Goal: Check status: Check status

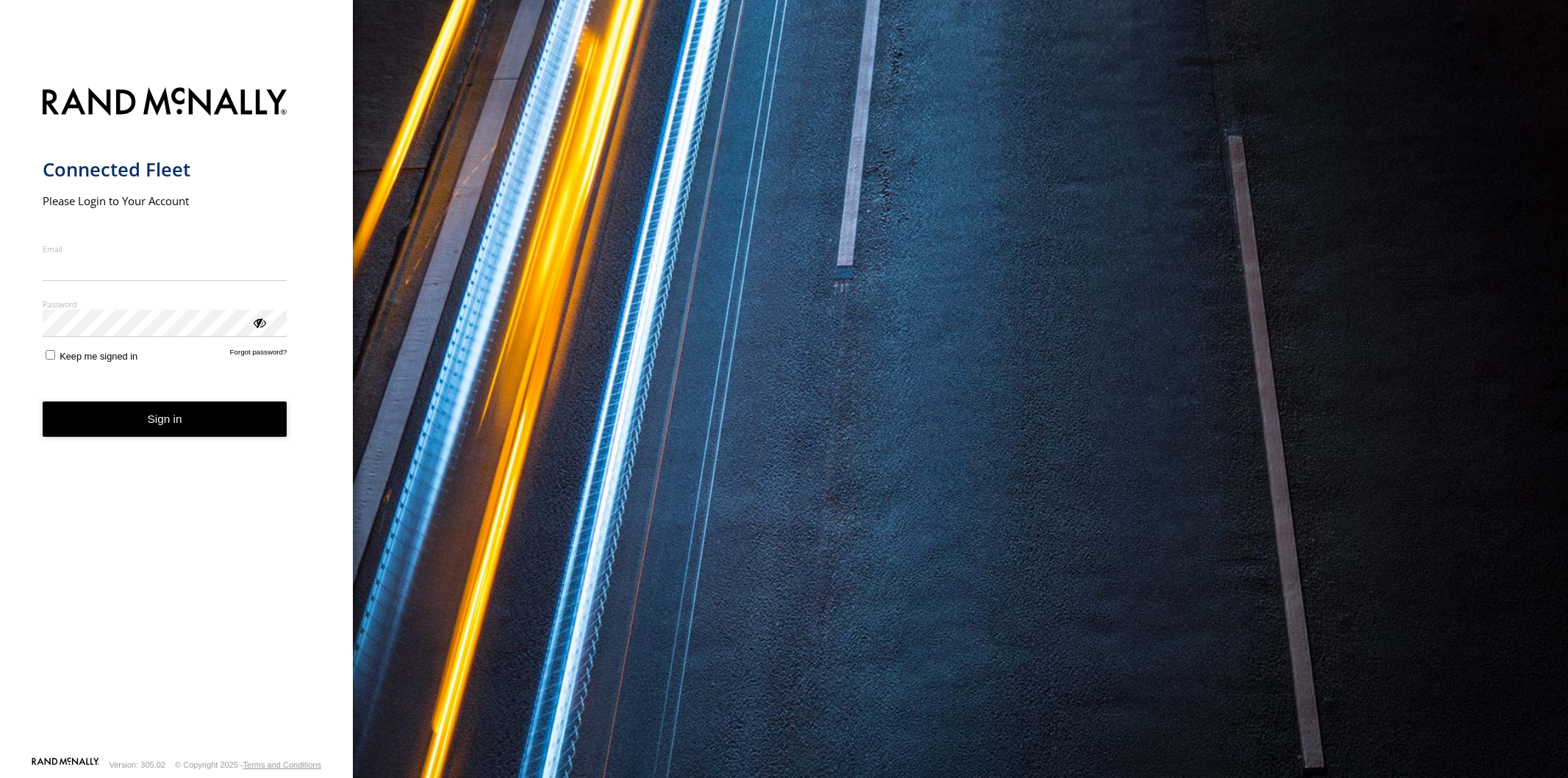
click at [207, 274] on input "Email" at bounding box center [165, 268] width 245 height 27
type input "*"
type input "**********"
click at [192, 431] on button "Sign in" at bounding box center [165, 419] width 245 height 36
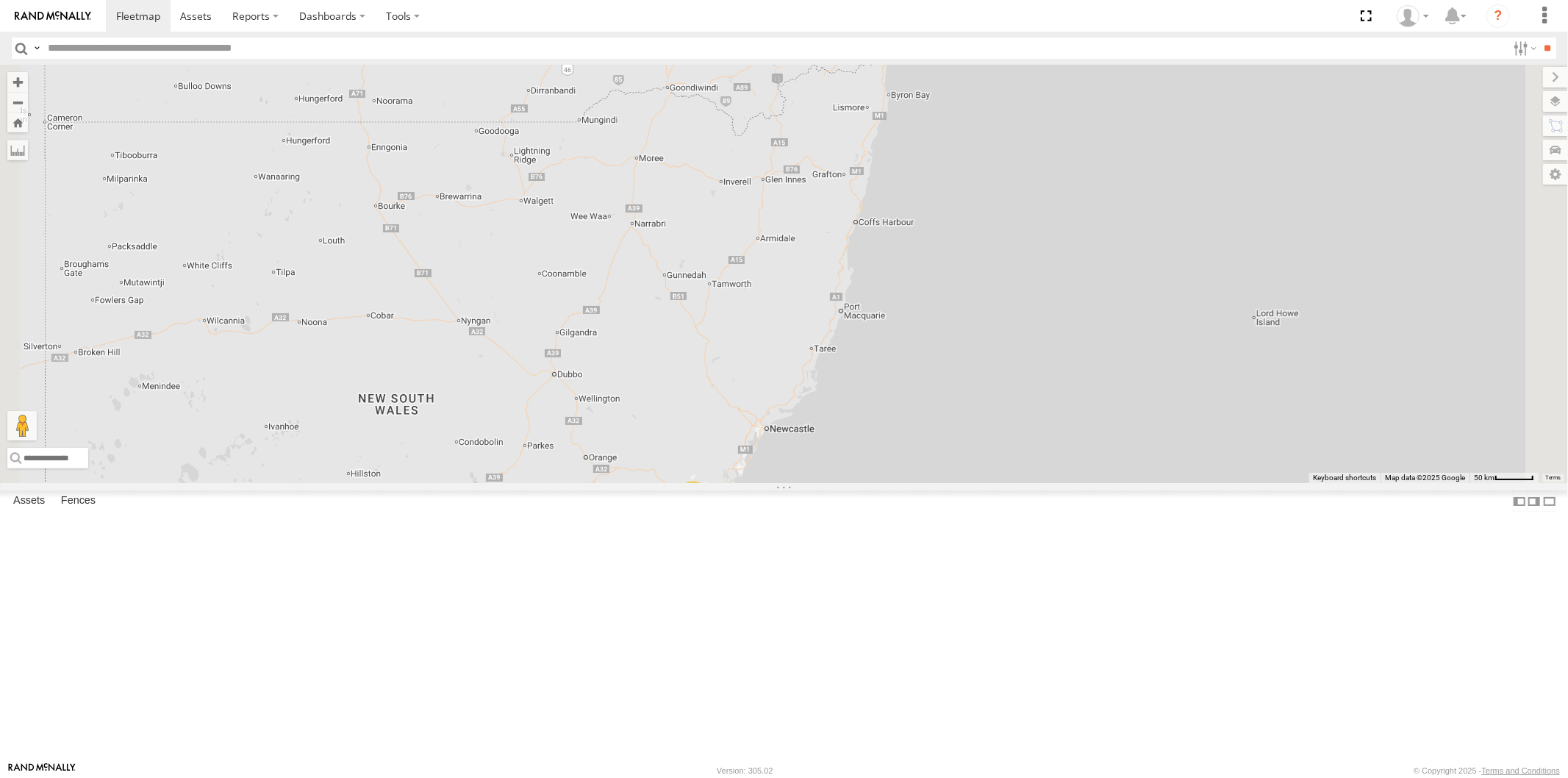
click at [0, 0] on div "All Assets" at bounding box center [0, 0] width 0 height 0
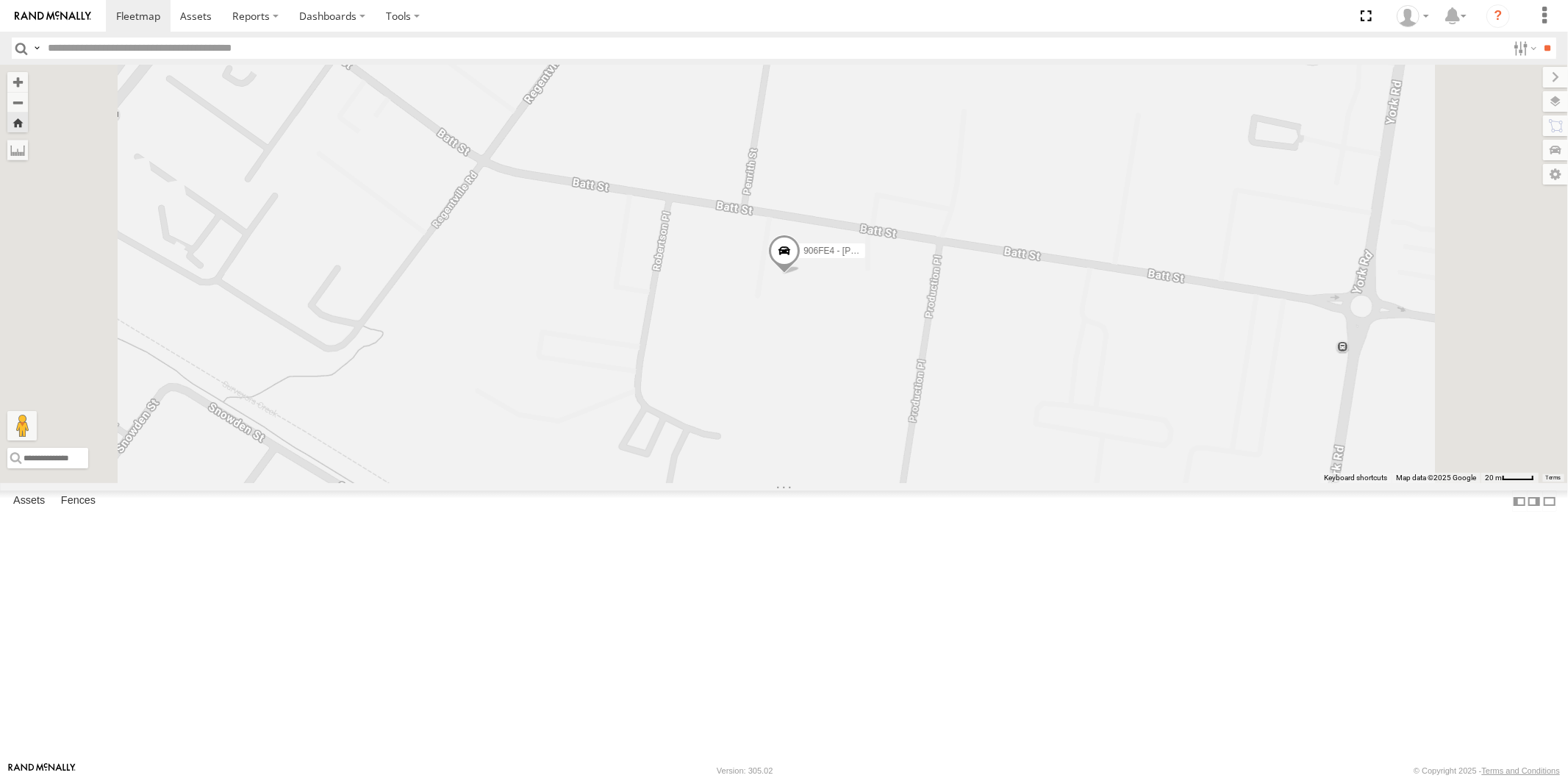
click at [0, 0] on div "All Assets" at bounding box center [0, 0] width 0 height 0
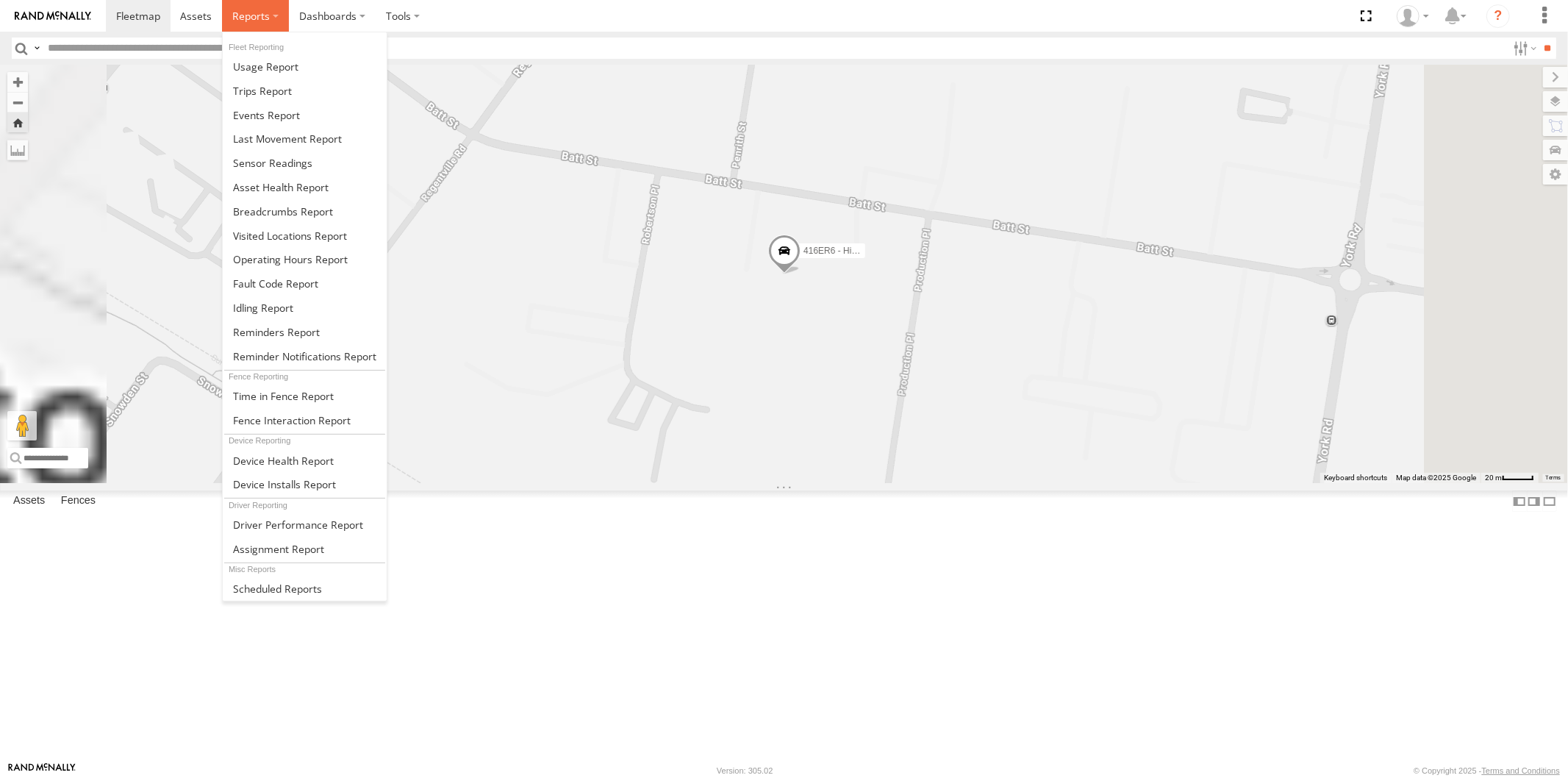
click at [252, 13] on span at bounding box center [251, 16] width 38 height 14
click at [268, 94] on span at bounding box center [263, 91] width 59 height 14
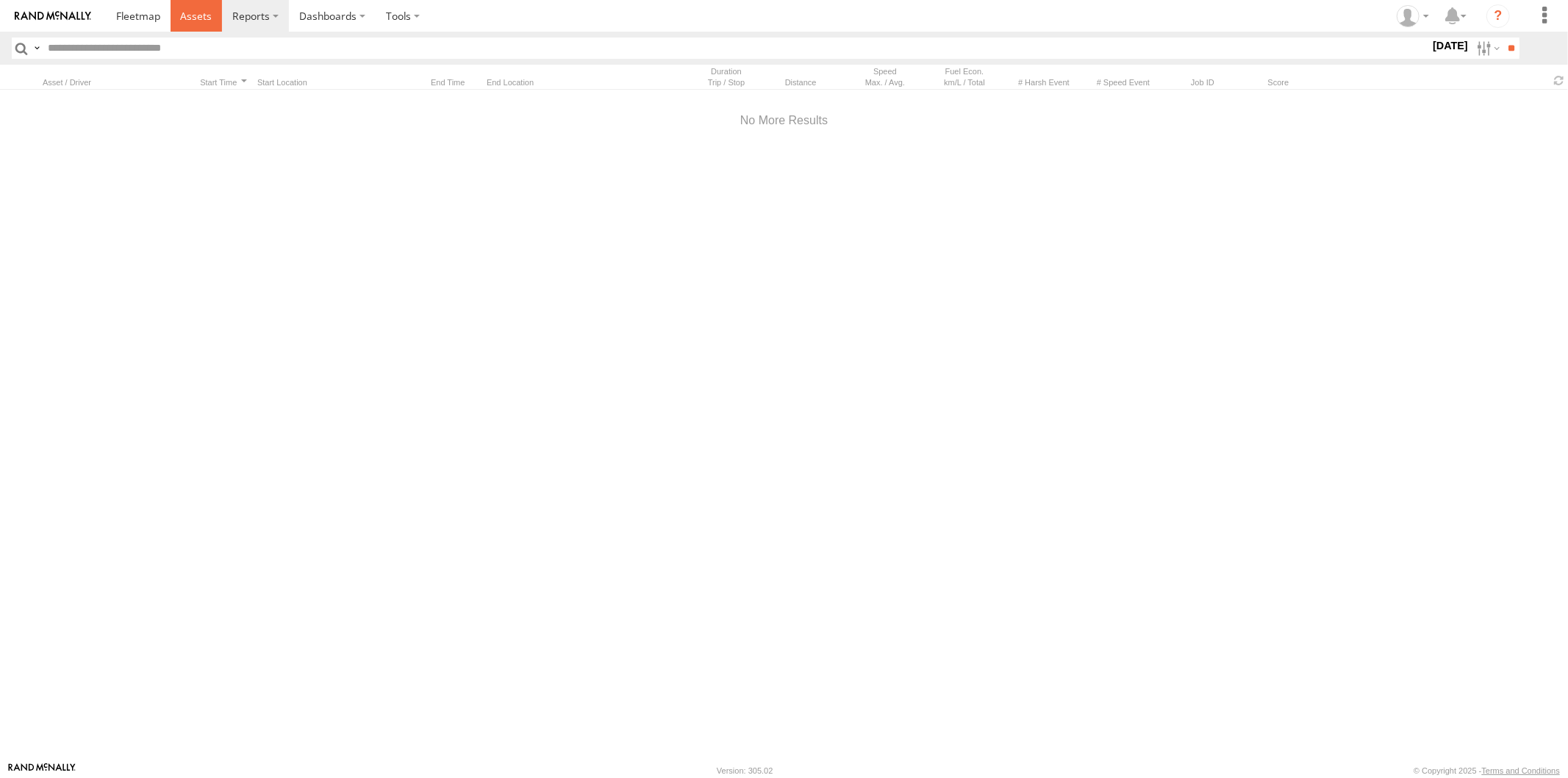
click at [195, 18] on span at bounding box center [196, 16] width 31 height 14
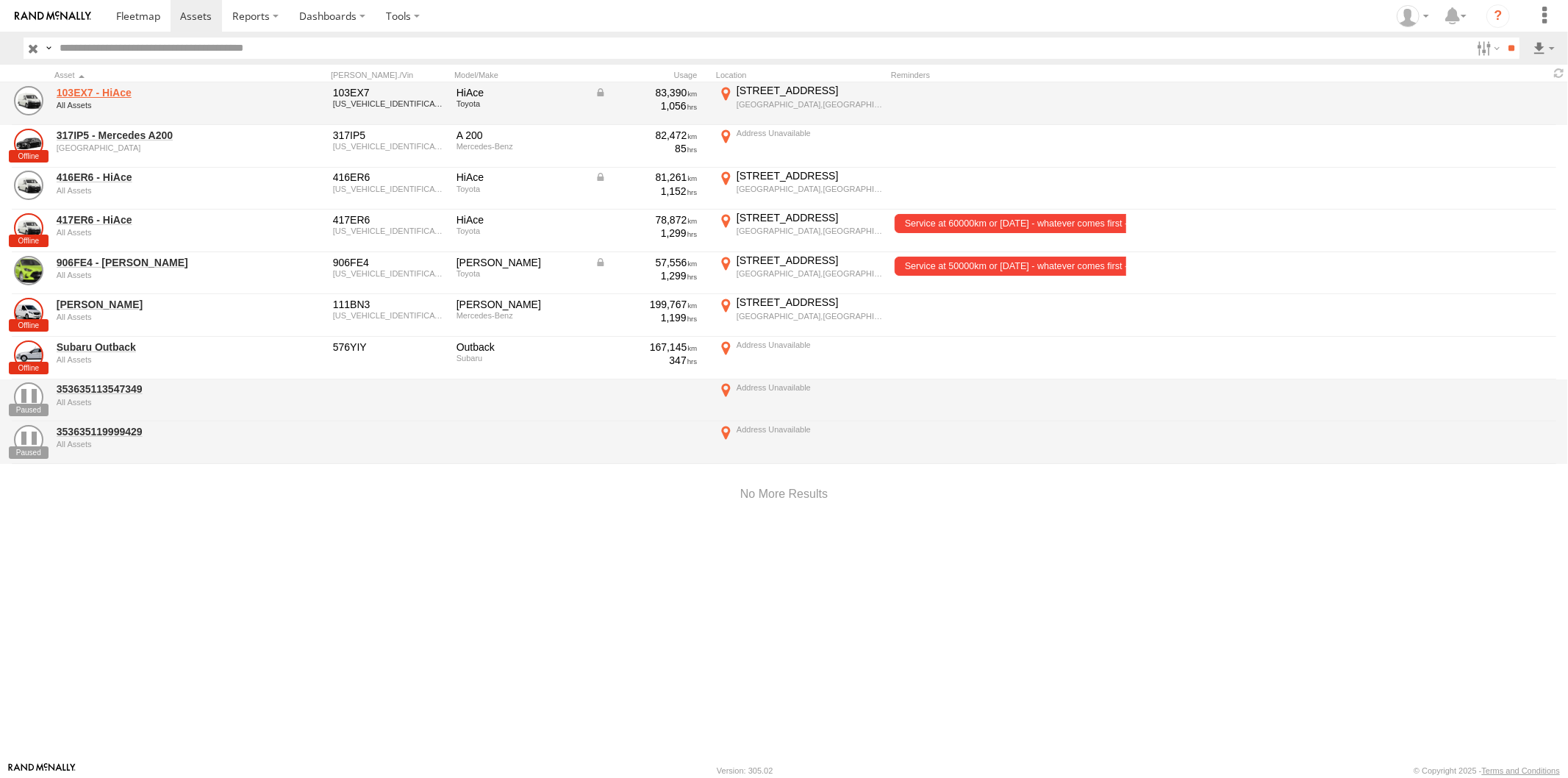
click at [127, 91] on link "103EX7 - HiAce" at bounding box center [157, 92] width 202 height 13
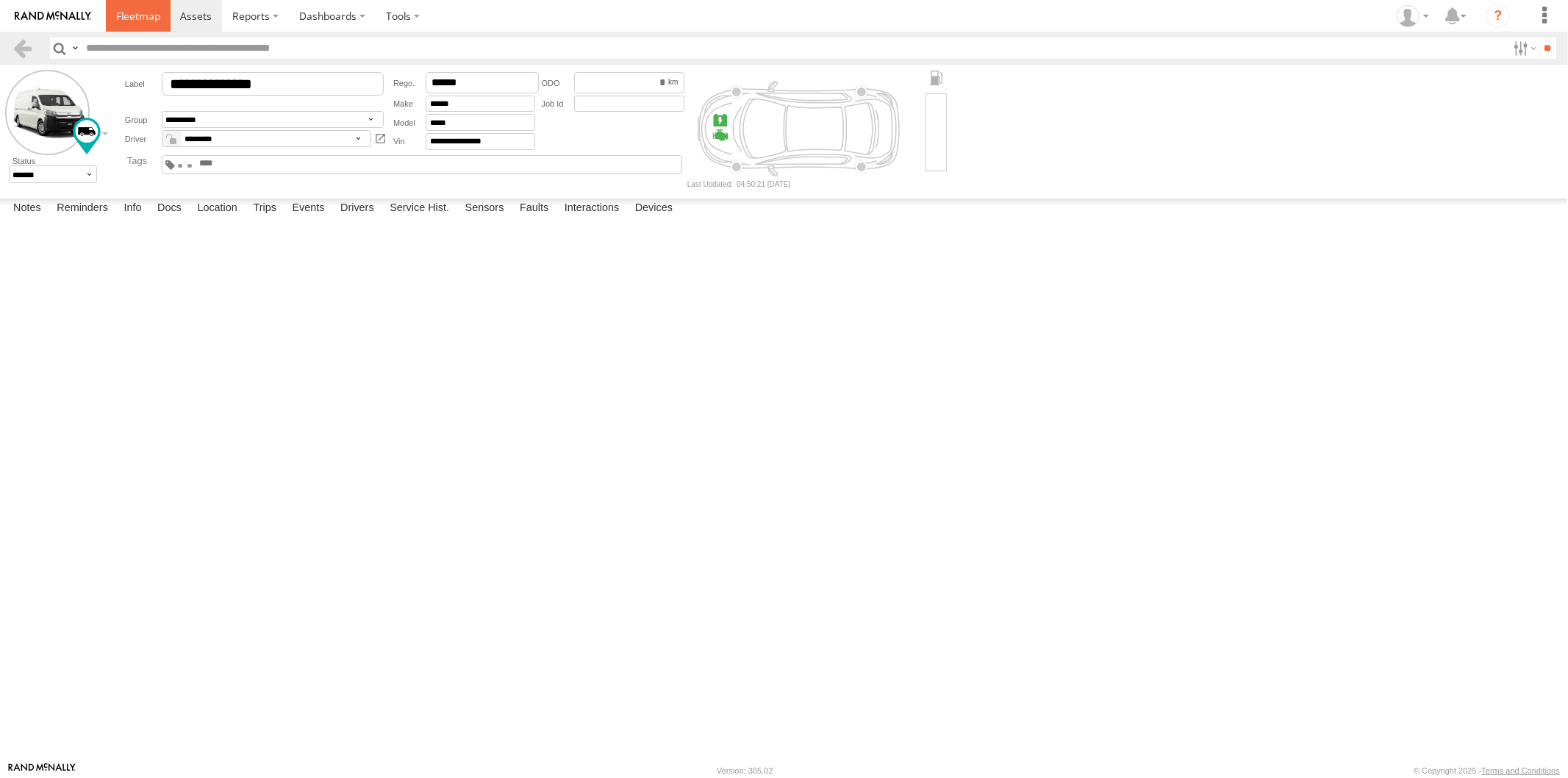
click at [146, 10] on span at bounding box center [138, 16] width 44 height 14
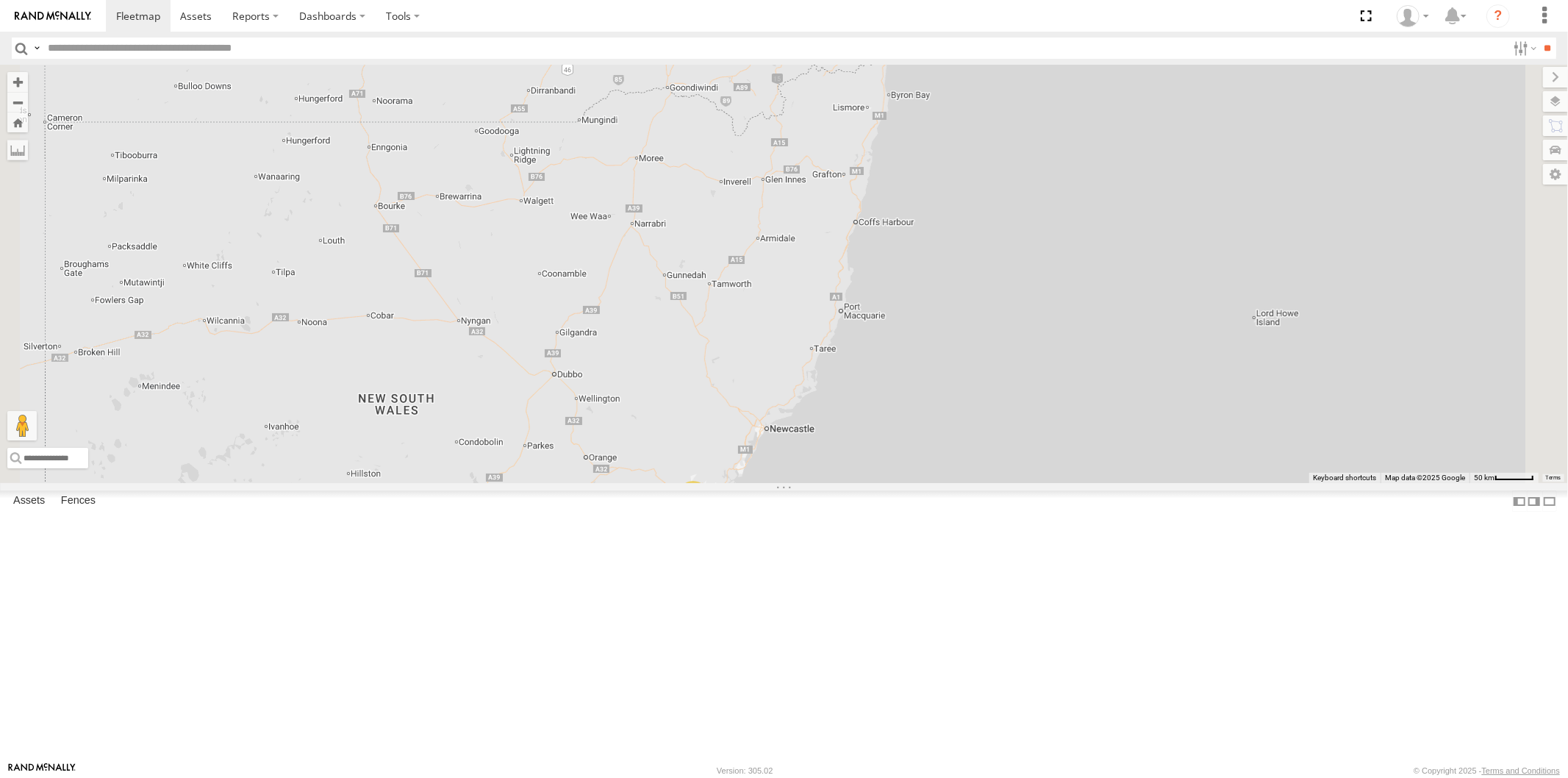
click at [0, 0] on span at bounding box center [0, 0] width 0 height 0
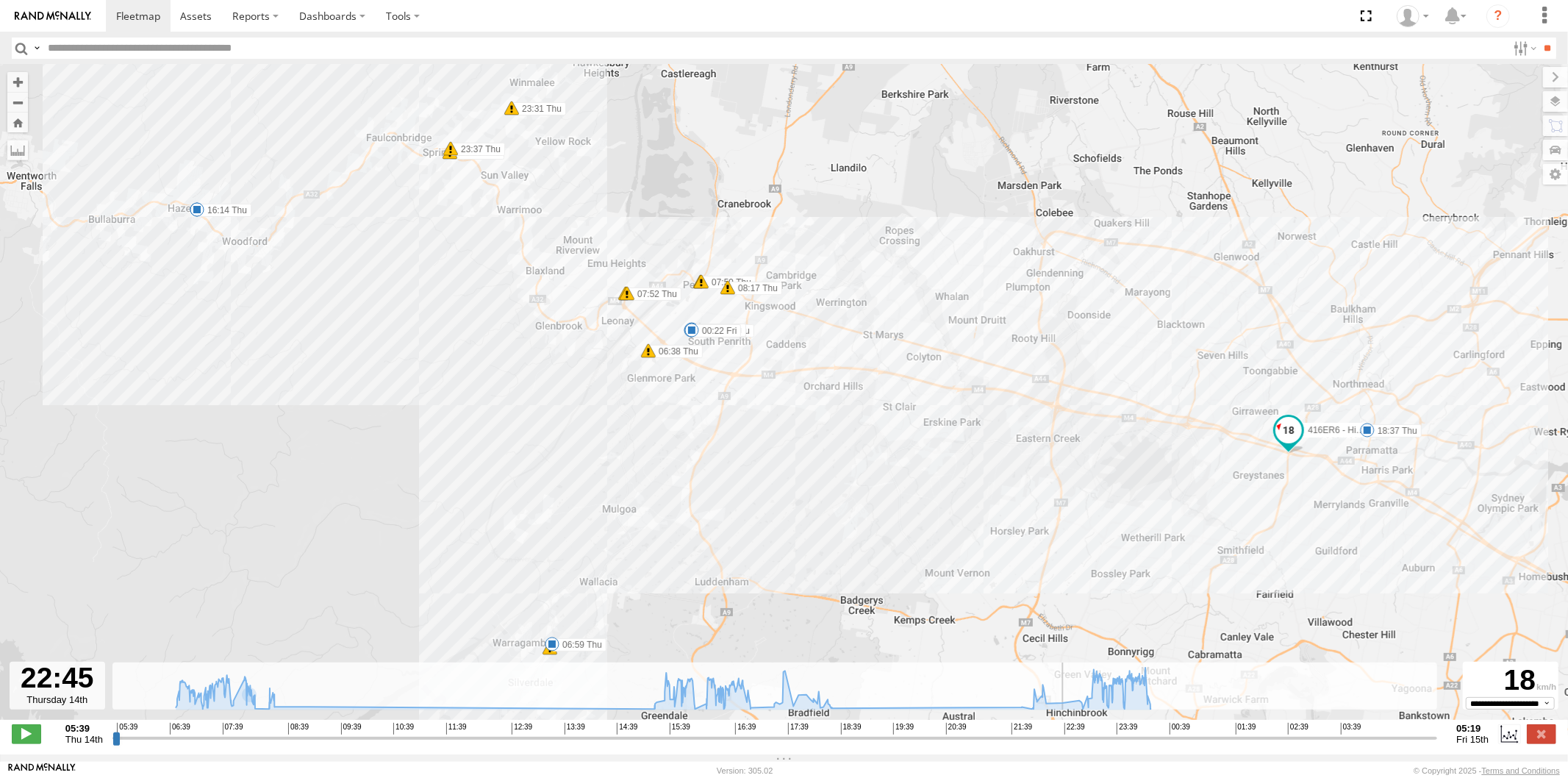
drag, startPoint x: 112, startPoint y: 748, endPoint x: 1068, endPoint y: 810, distance: 958.0
click at [1068, 745] on input "range" at bounding box center [775, 738] width 1326 height 14
click at [24, 739] on span at bounding box center [26, 733] width 29 height 19
click at [667, 347] on div "416ER6 - HiAce 06:59 Thu 08:28 Thu 16:04 Thu 16:14 Thu 17:07 Thu 18:37 Thu 23:0…" at bounding box center [784, 399] width 1568 height 671
click at [666, 347] on div "416ER6 - HiAce 06:59 Thu 08:28 Thu 16:04 Thu 16:14 Thu 17:07 Thu 18:37 Thu 23:0…" at bounding box center [784, 399] width 1568 height 671
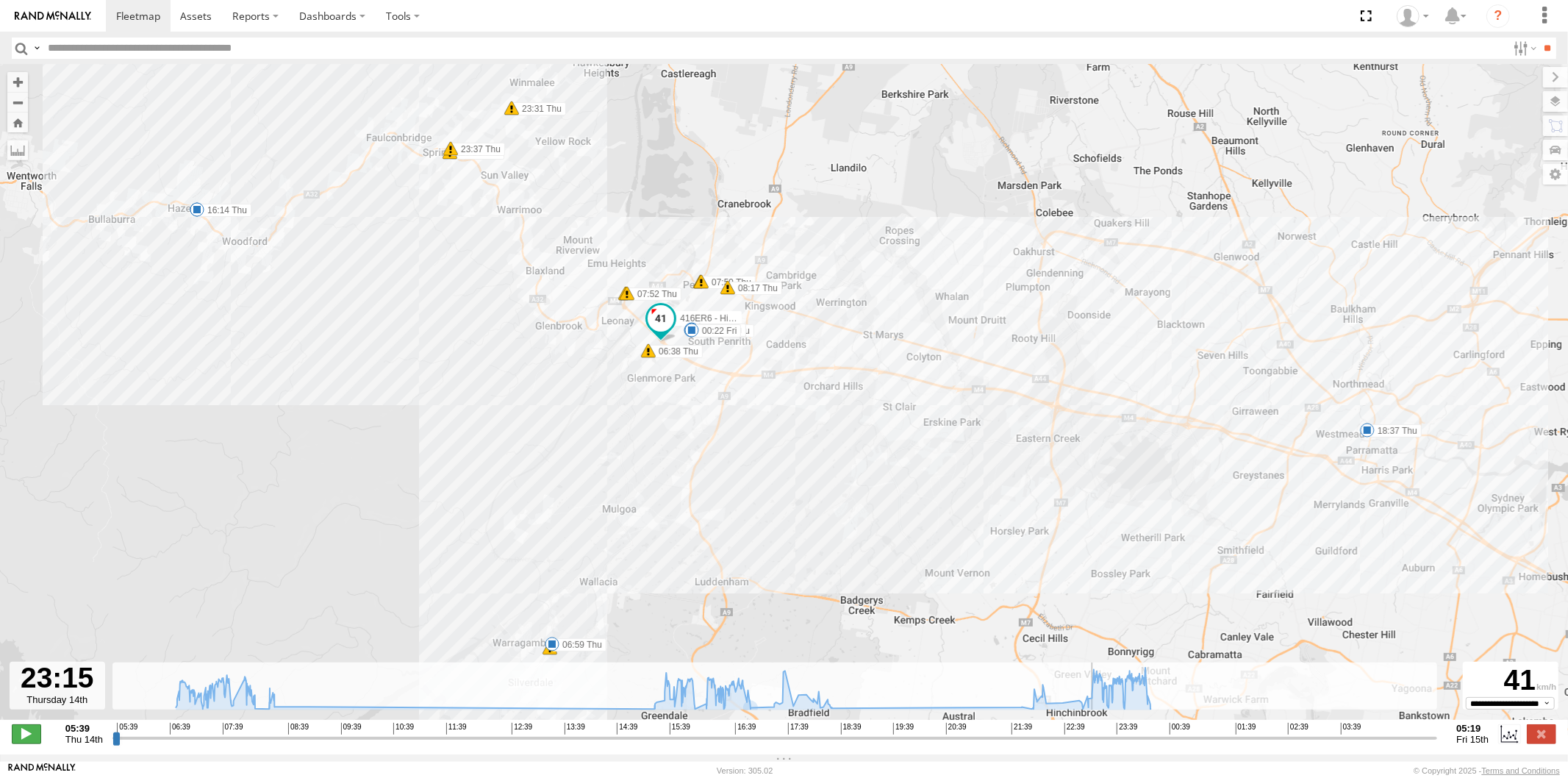
click at [23, 740] on span at bounding box center [26, 733] width 29 height 19
click at [1093, 745] on input "range" at bounding box center [775, 738] width 1326 height 14
drag, startPoint x: 1090, startPoint y: 748, endPoint x: 1082, endPoint y: 748, distance: 8.0
click at [1082, 745] on input "range" at bounding box center [775, 738] width 1326 height 14
click at [1030, 745] on input "range" at bounding box center [775, 738] width 1326 height 14
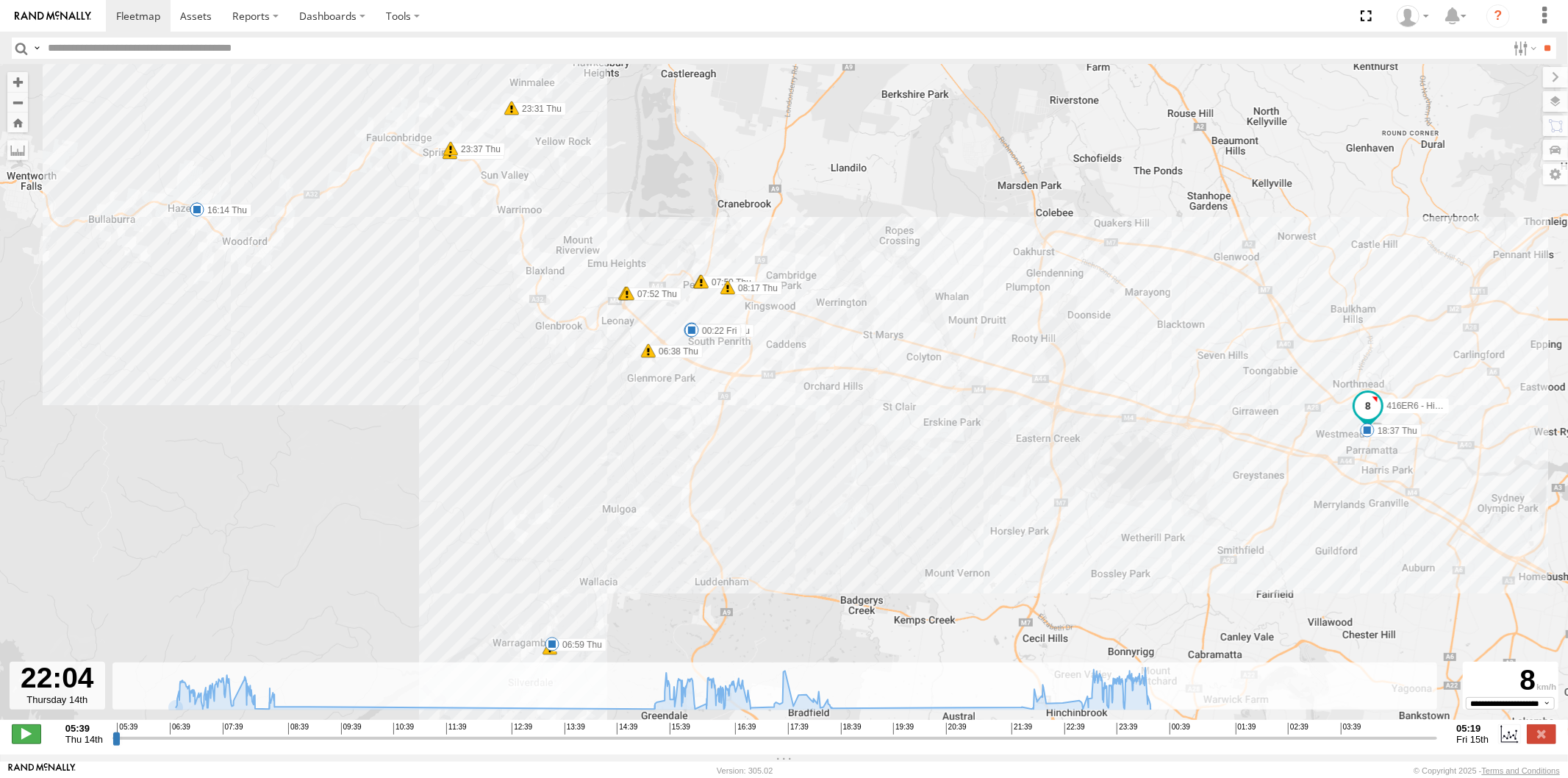
click at [31, 743] on span at bounding box center [26, 733] width 29 height 19
type input "**********"
